Goal: Complete application form

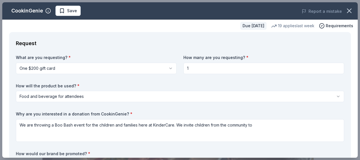
select select "foodAndBeverage"
click at [289, 125] on textarea "We are throwing a Boo Bash event for the children and families here at KinderCa…" at bounding box center [180, 130] width 328 height 23
click at [317, 126] on textarea "We are throwing a Boo Bash event for the children and families here at KinderCa…" at bounding box center [180, 130] width 328 height 23
click at [317, 122] on textarea "We are throwing a Boo Bash event for the children and families here at KinderCa…" at bounding box center [180, 130] width 328 height 23
type textarea "We are throwing a Boo Bash event for the children and families here at KinderCa…"
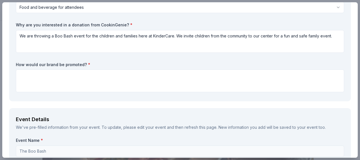
scroll to position [94, 0]
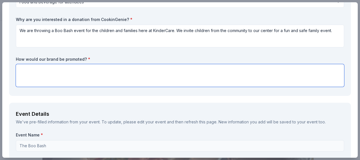
click at [207, 70] on textarea at bounding box center [180, 75] width 328 height 23
type textarea "We would give out flyers promoting your company."
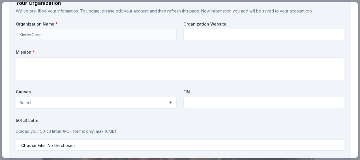
scroll to position [491, 0]
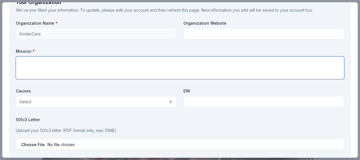
click at [181, 59] on textarea at bounding box center [180, 67] width 328 height 23
type textarea "To promote growth and unity in our community."
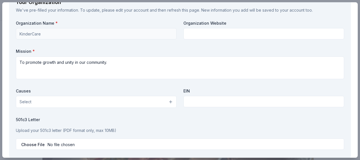
click at [162, 103] on button "Select" at bounding box center [96, 102] width 161 height 12
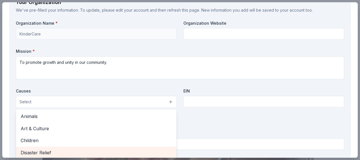
click at [156, 147] on div "Disaster Relief" at bounding box center [96, 152] width 160 height 12
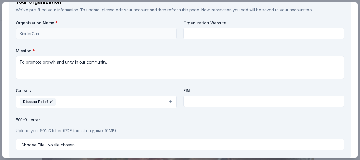
click at [50, 101] on icon "button" at bounding box center [51, 102] width 2 height 2
click at [170, 101] on button "Select" at bounding box center [96, 101] width 161 height 12
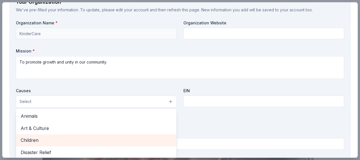
click at [143, 142] on span "Children" at bounding box center [96, 139] width 151 height 7
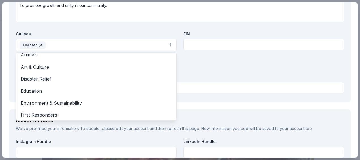
scroll to position [0, 0]
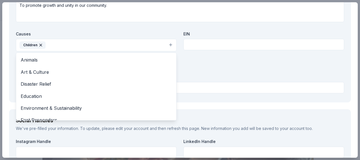
click at [145, 28] on div "Organization Name * KinderCare Organization Website Mission * To promote growth…" at bounding box center [180, 29] width 328 height 132
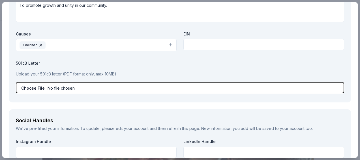
click at [122, 82] on input "file" at bounding box center [180, 87] width 328 height 11
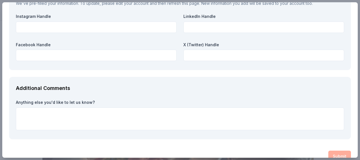
scroll to position [682, 0]
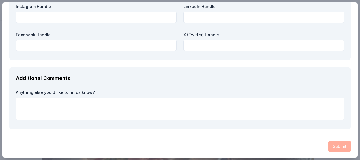
click at [342, 149] on div "Submit" at bounding box center [180, 145] width 342 height 11
